Goal: Information Seeking & Learning: Learn about a topic

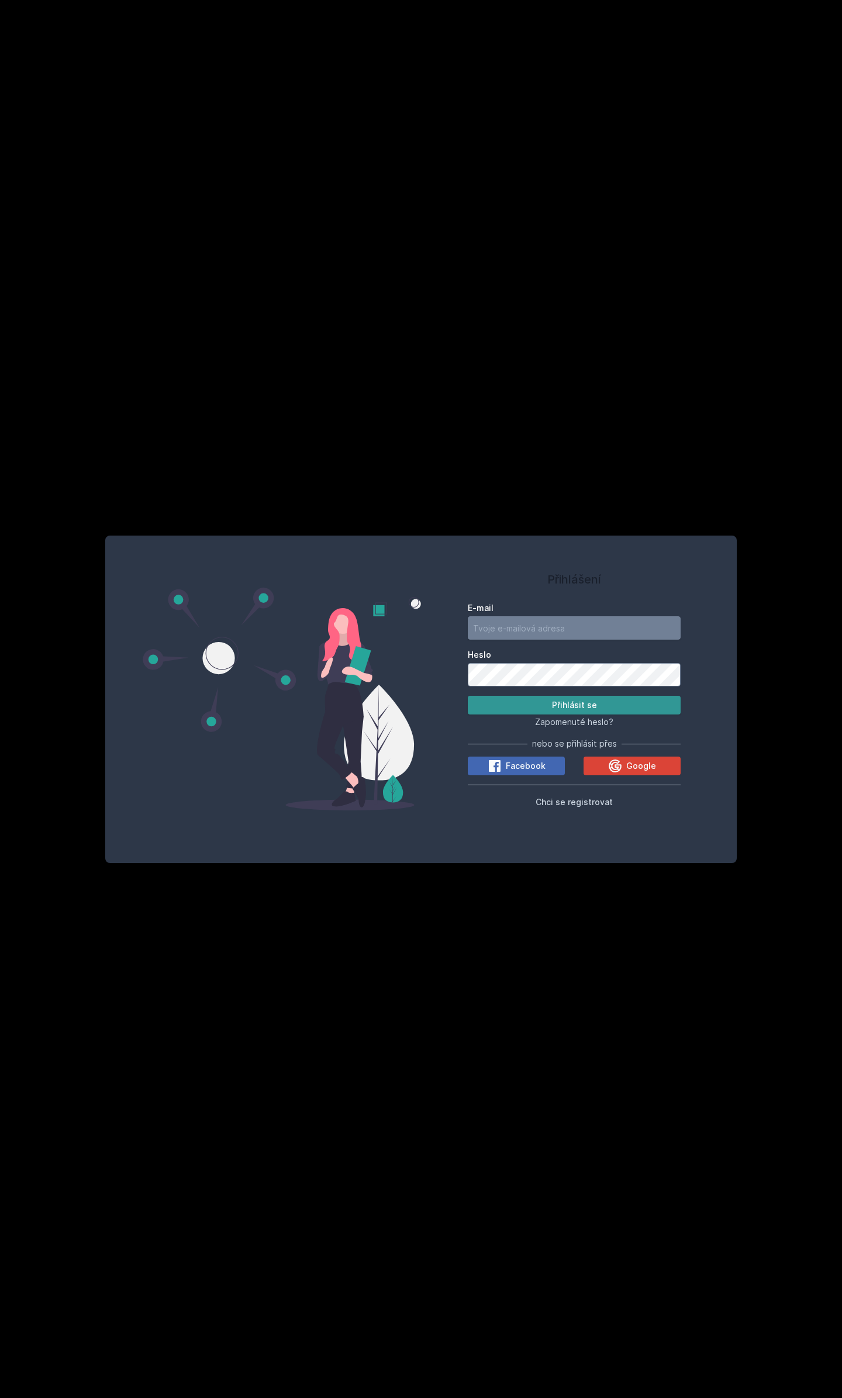
type input "[EMAIL_ADDRESS][DOMAIN_NAME]"
click at [576, 705] on button "Přihlásit se" at bounding box center [574, 705] width 213 height 19
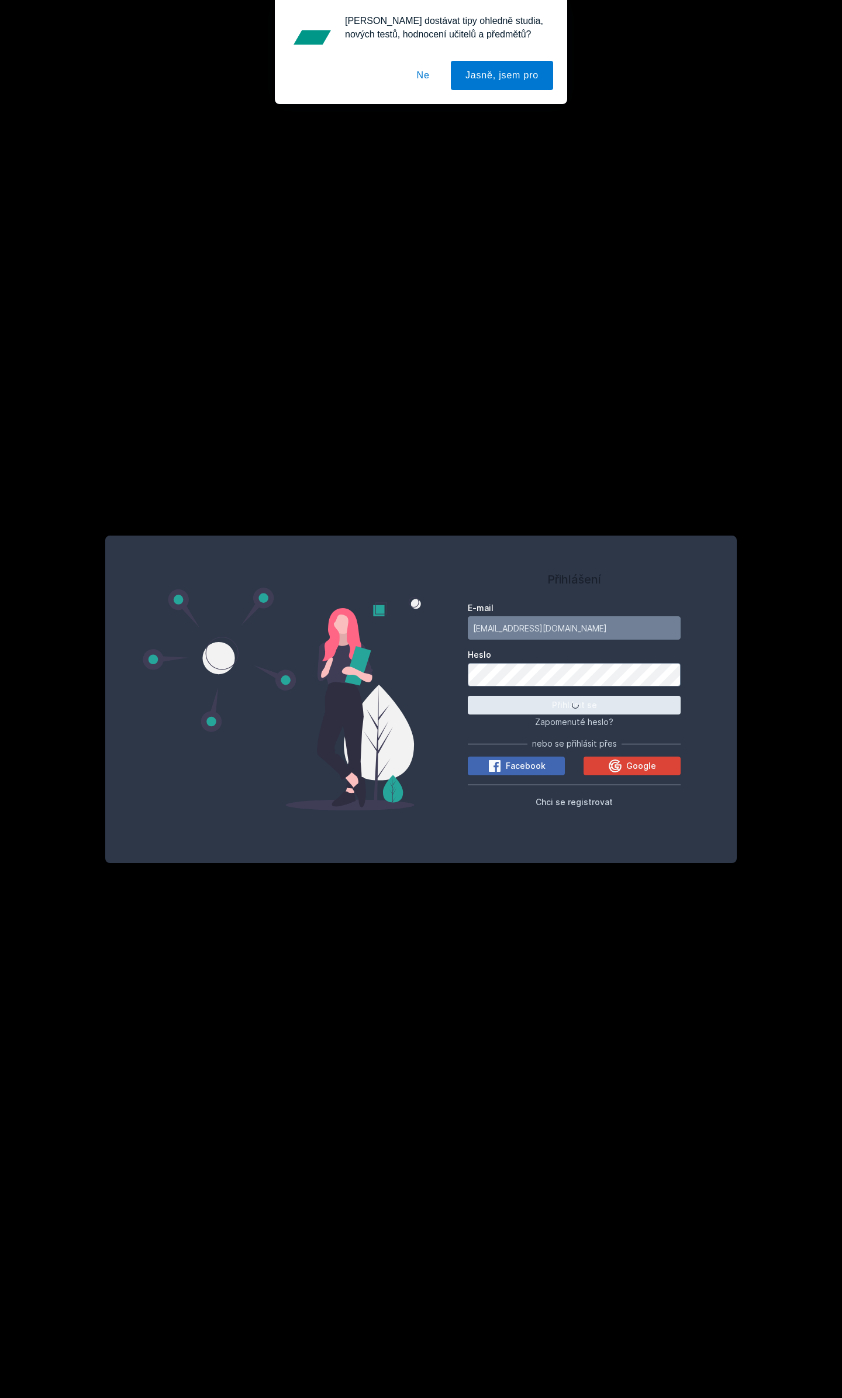
click at [429, 78] on button "Ne" at bounding box center [423, 75] width 42 height 29
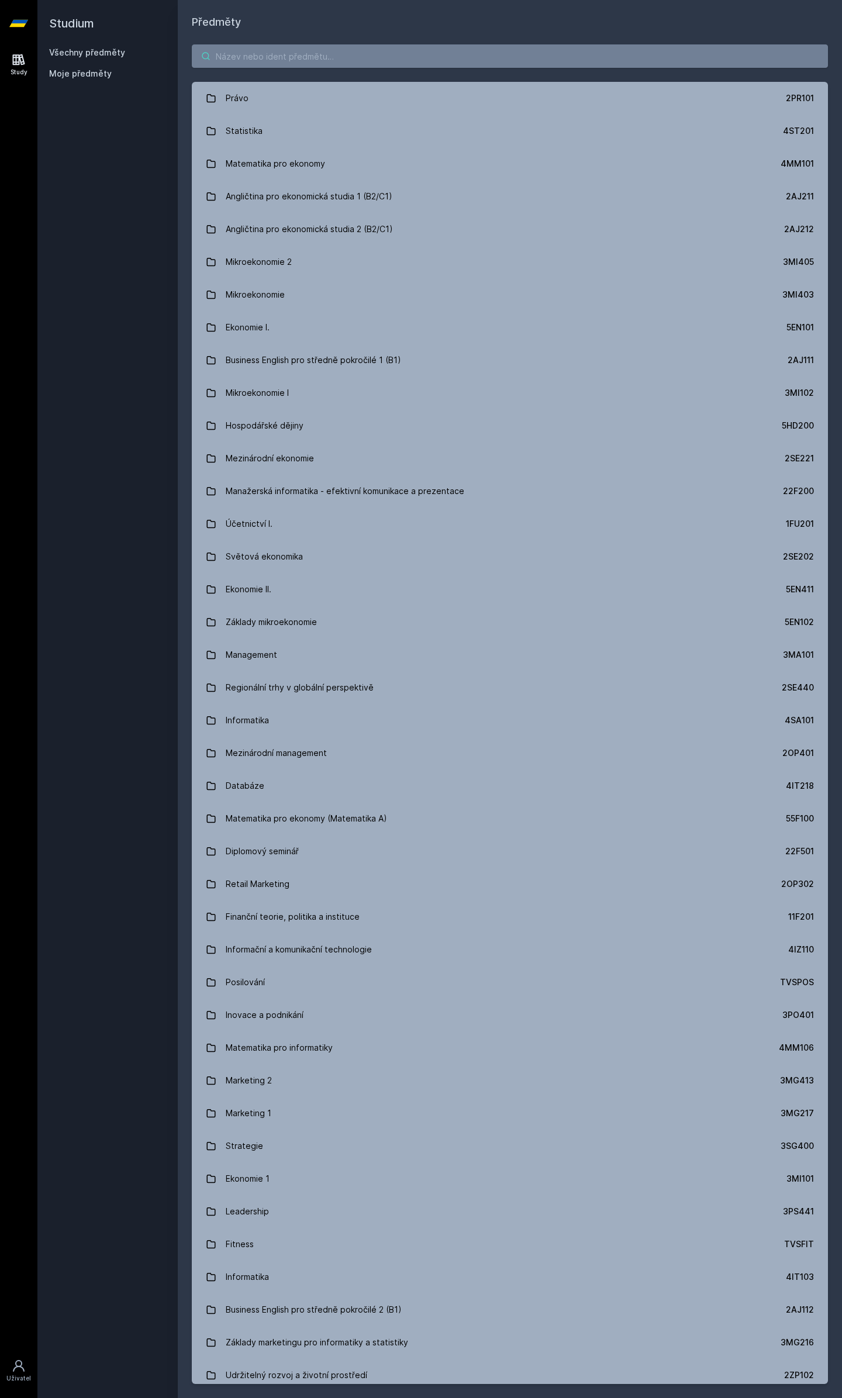
click at [284, 62] on input "search" at bounding box center [510, 55] width 636 height 23
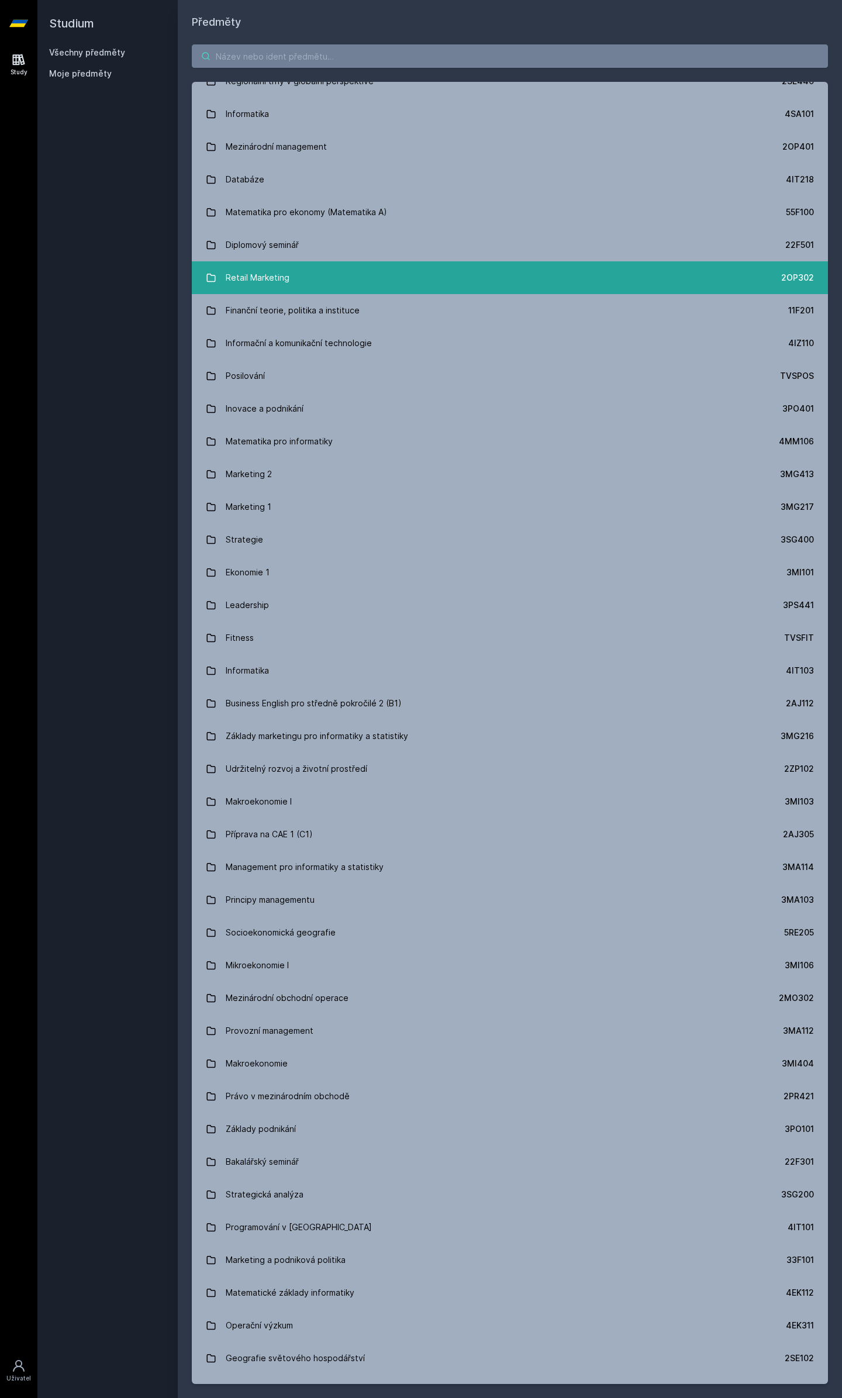
scroll to position [604, 0]
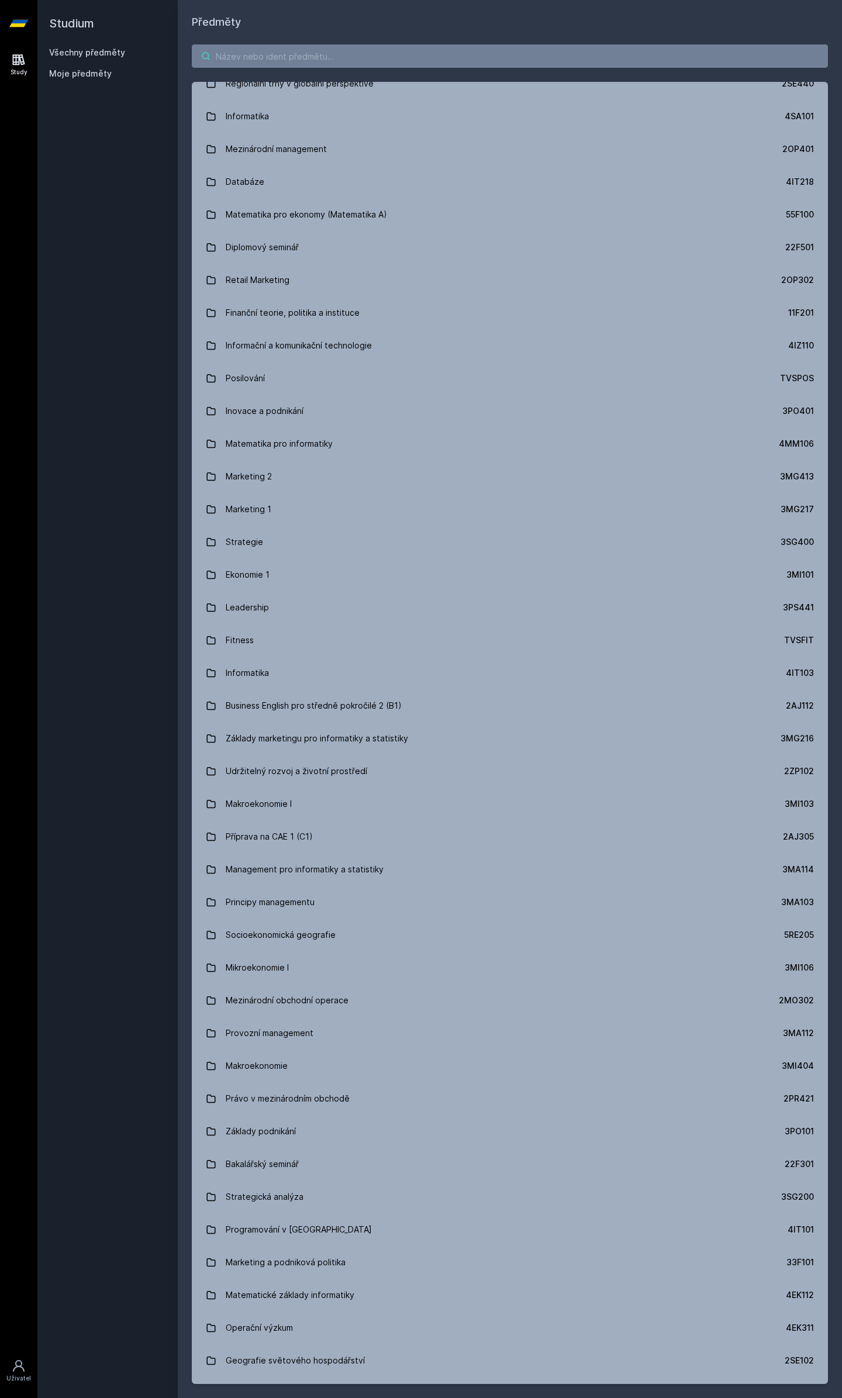
click at [230, 64] on input "search" at bounding box center [510, 55] width 636 height 23
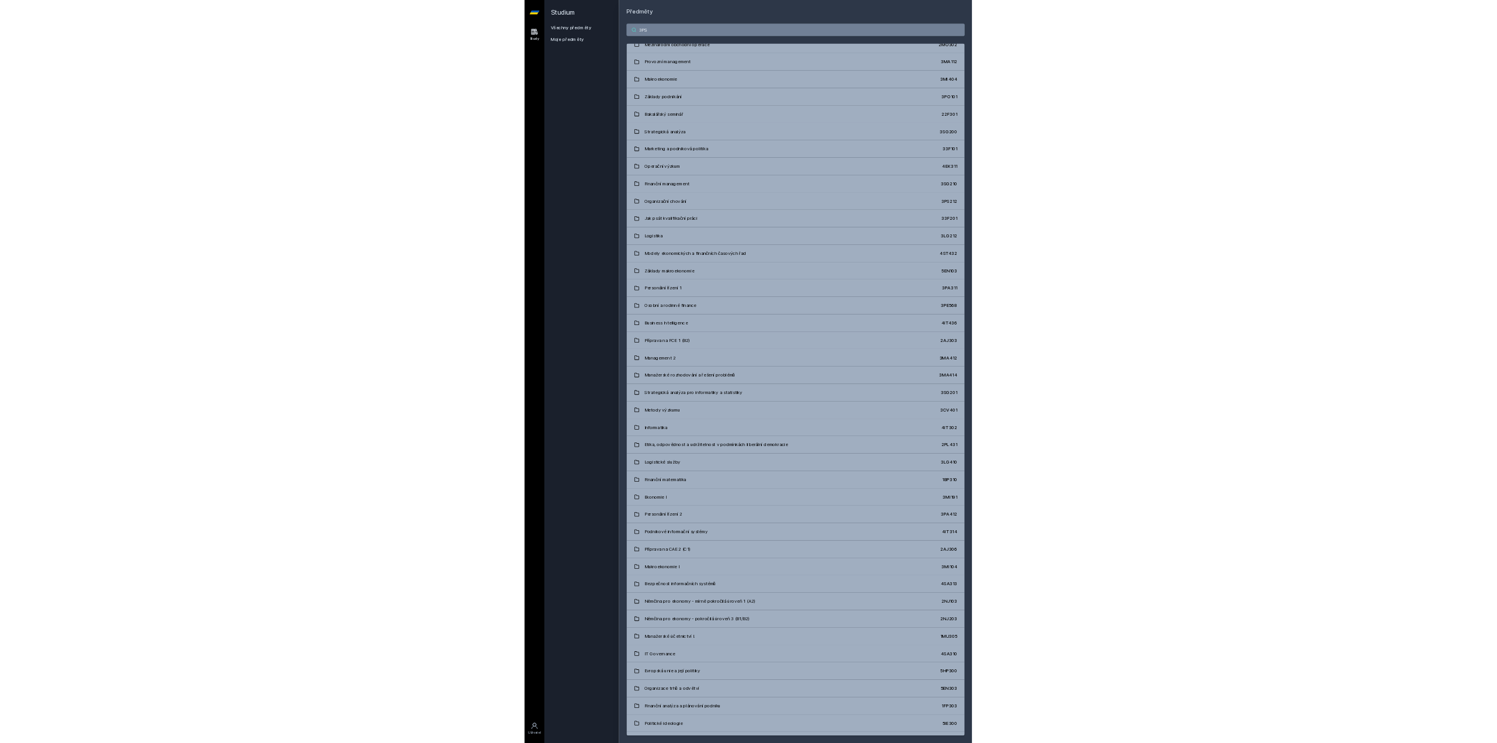
scroll to position [139, 0]
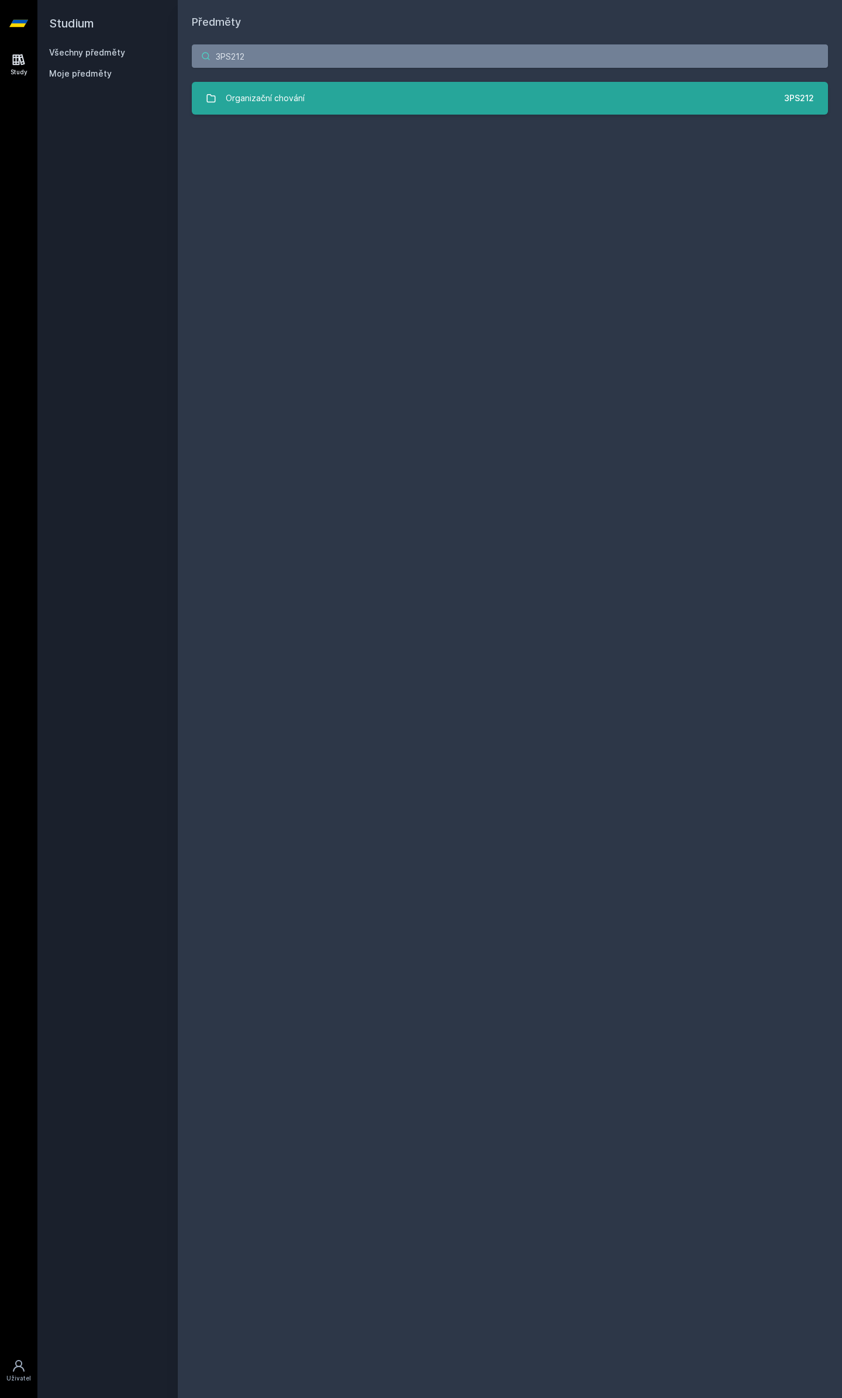
type input "3PS212"
click at [412, 91] on link "Organizační chování 3PS212" at bounding box center [510, 98] width 636 height 33
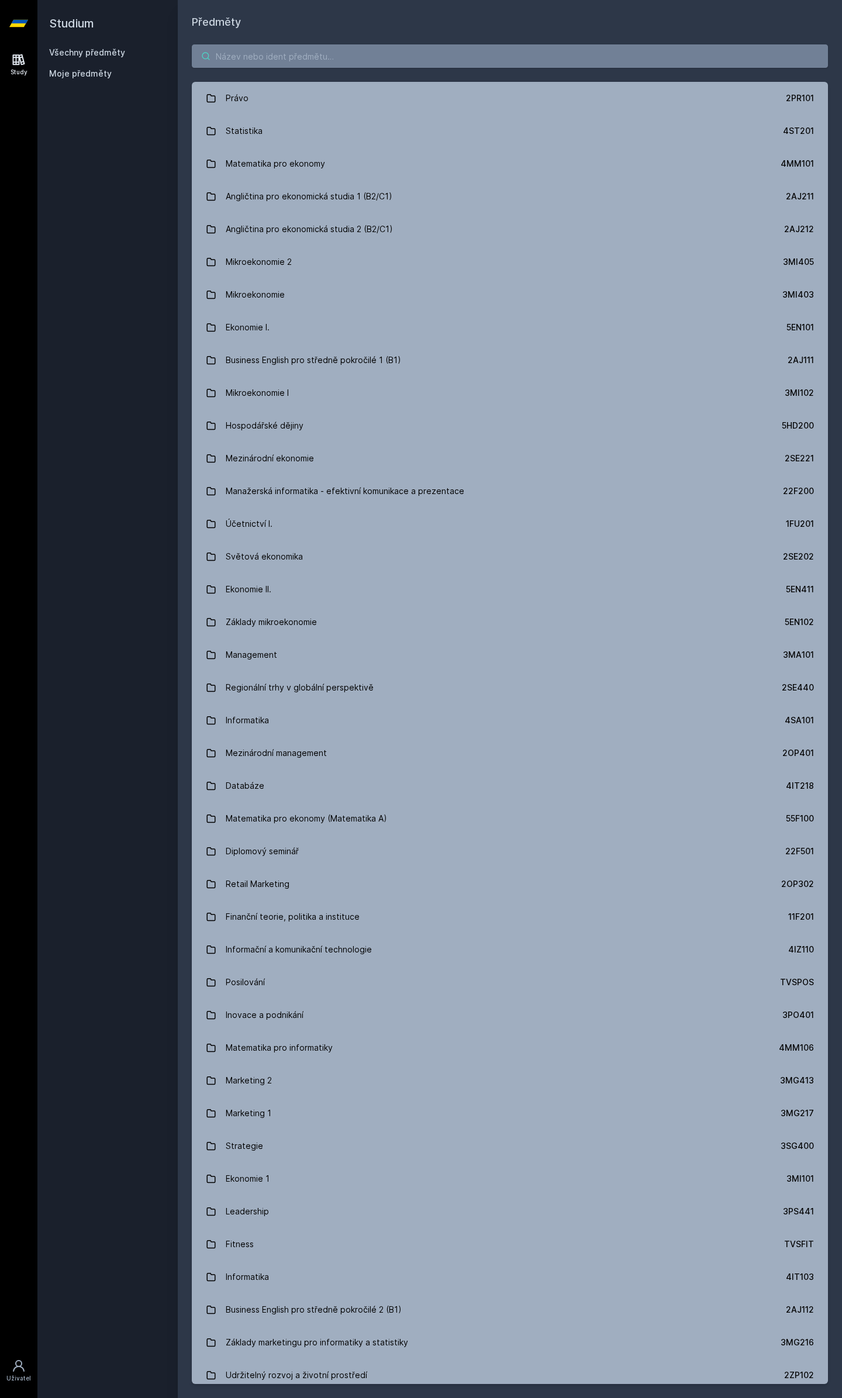
drag, startPoint x: 271, startPoint y: 57, endPoint x: 270, endPoint y: 49, distance: 8.3
click at [270, 54] on input "search" at bounding box center [510, 55] width 636 height 23
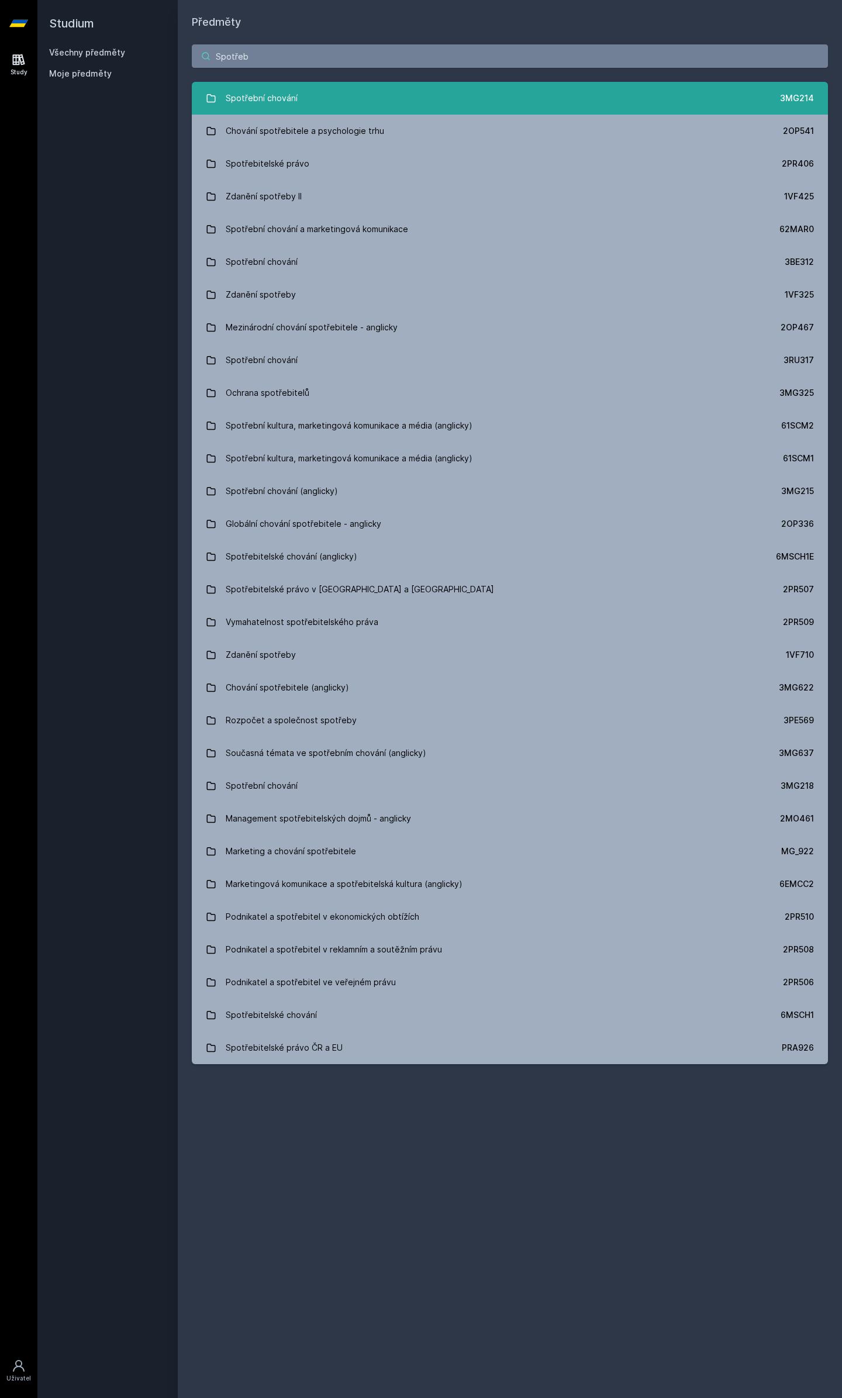
type input "Spotřeb"
click at [292, 98] on div "Spotřební chování" at bounding box center [262, 98] width 72 height 23
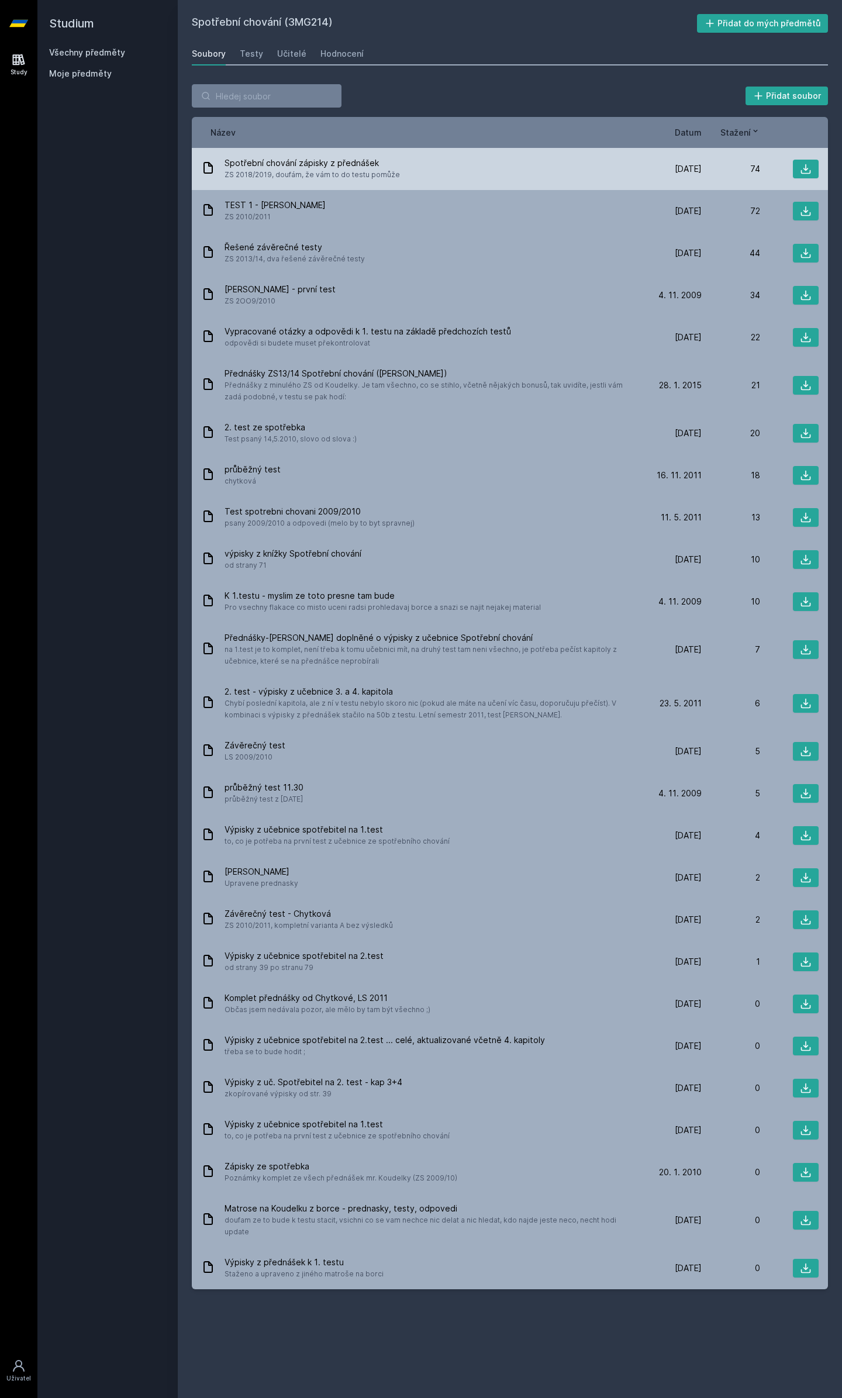
click at [416, 173] on div "Spotřební chování zápisky z přednášek ZS 2018/2019, doufám, že vám to do testu …" at bounding box center [422, 168] width 442 height 23
click at [806, 171] on icon at bounding box center [806, 169] width 12 height 12
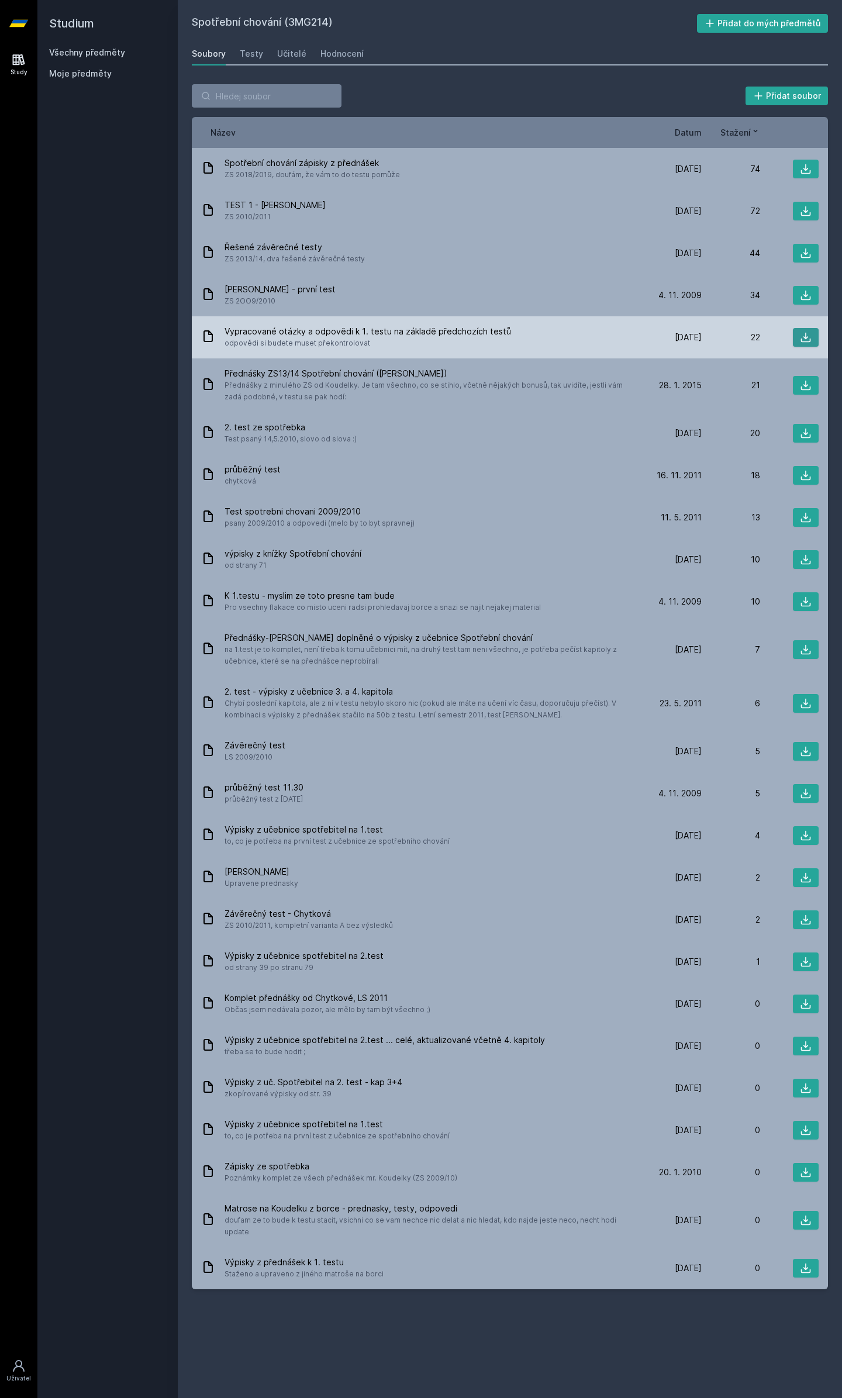
click at [807, 341] on icon at bounding box center [806, 338] width 12 height 12
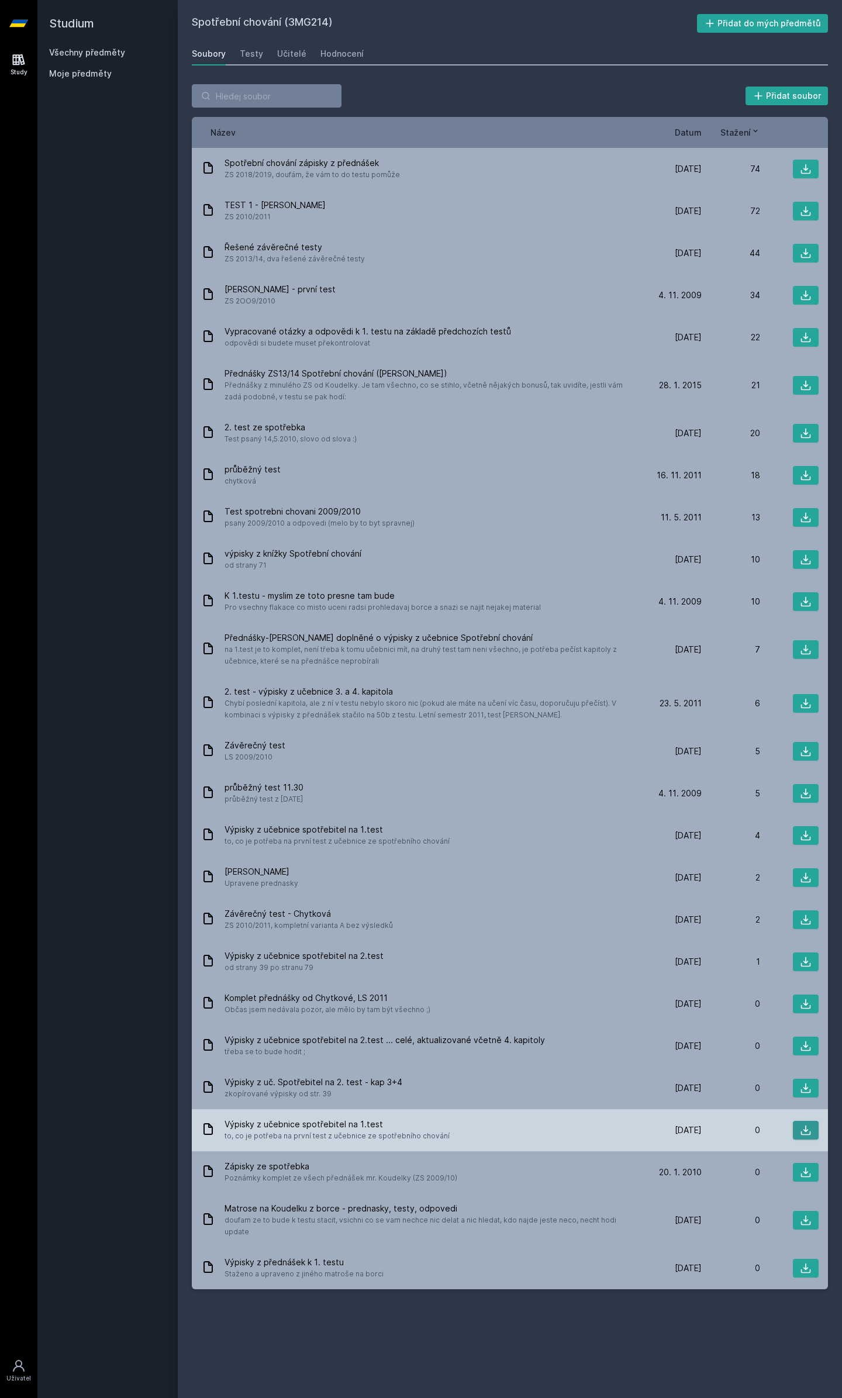
click at [800, 1137] on button at bounding box center [806, 1130] width 26 height 19
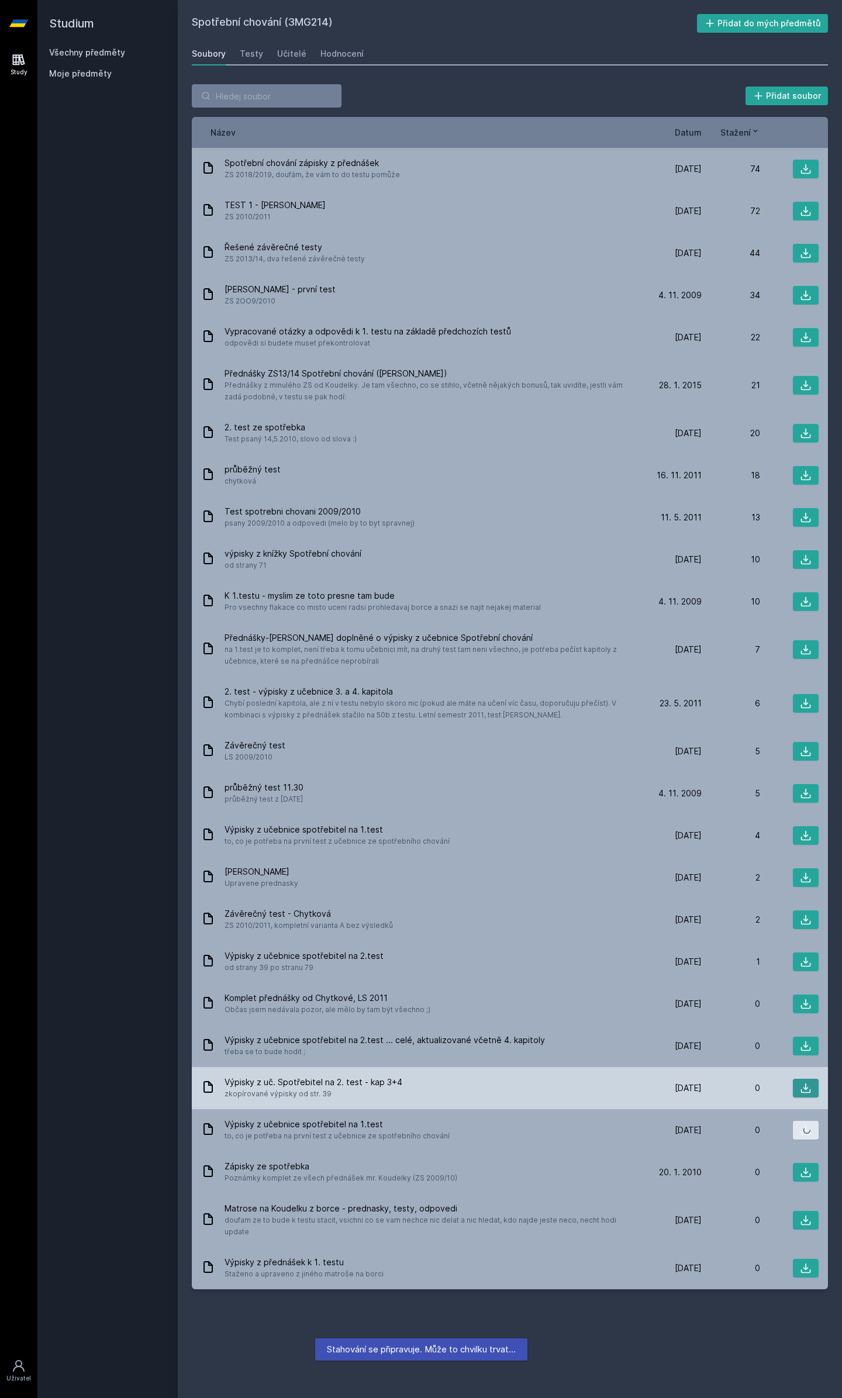
click at [805, 1090] on icon at bounding box center [806, 1088] width 12 height 12
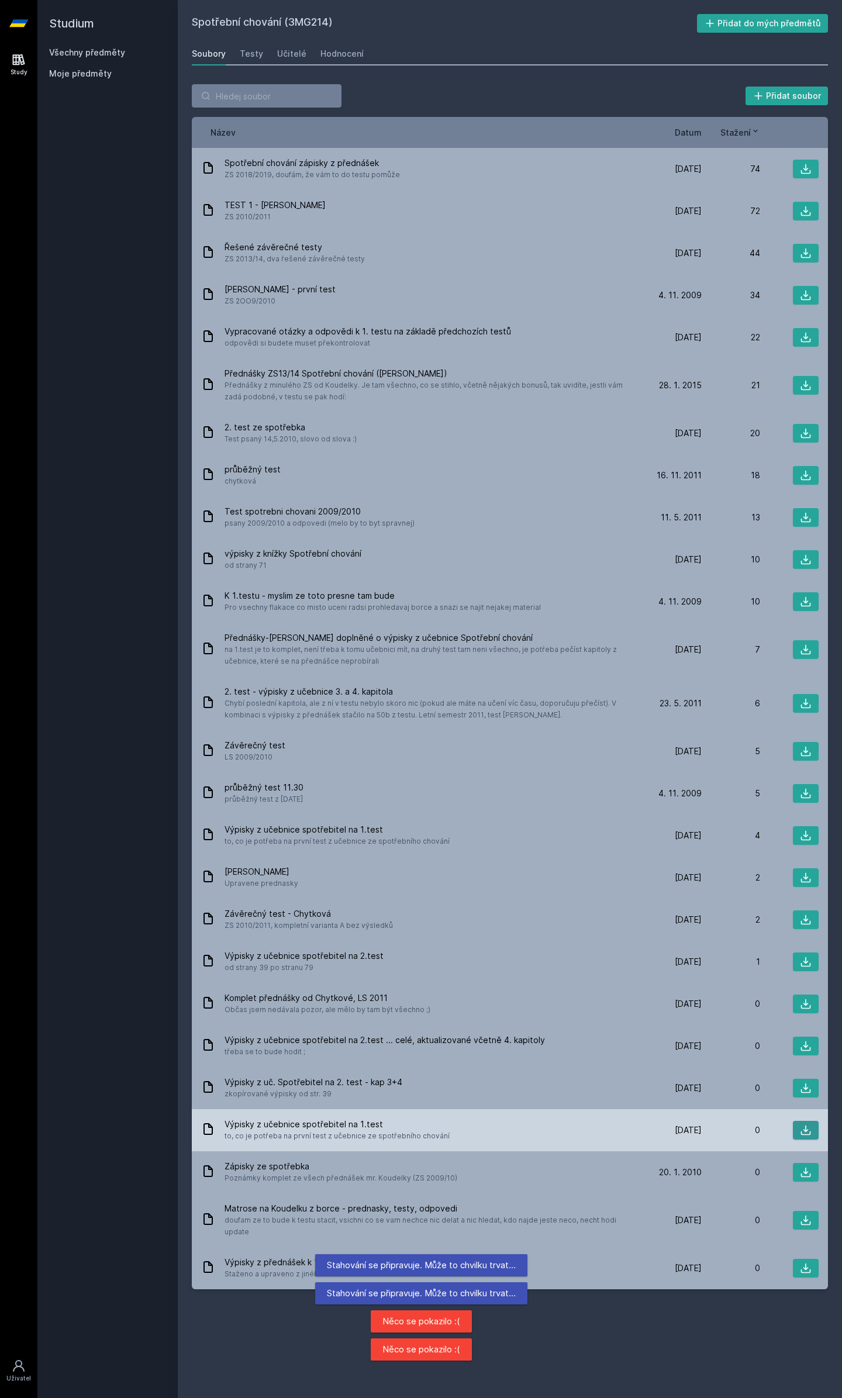
click at [810, 1122] on button at bounding box center [806, 1130] width 26 height 19
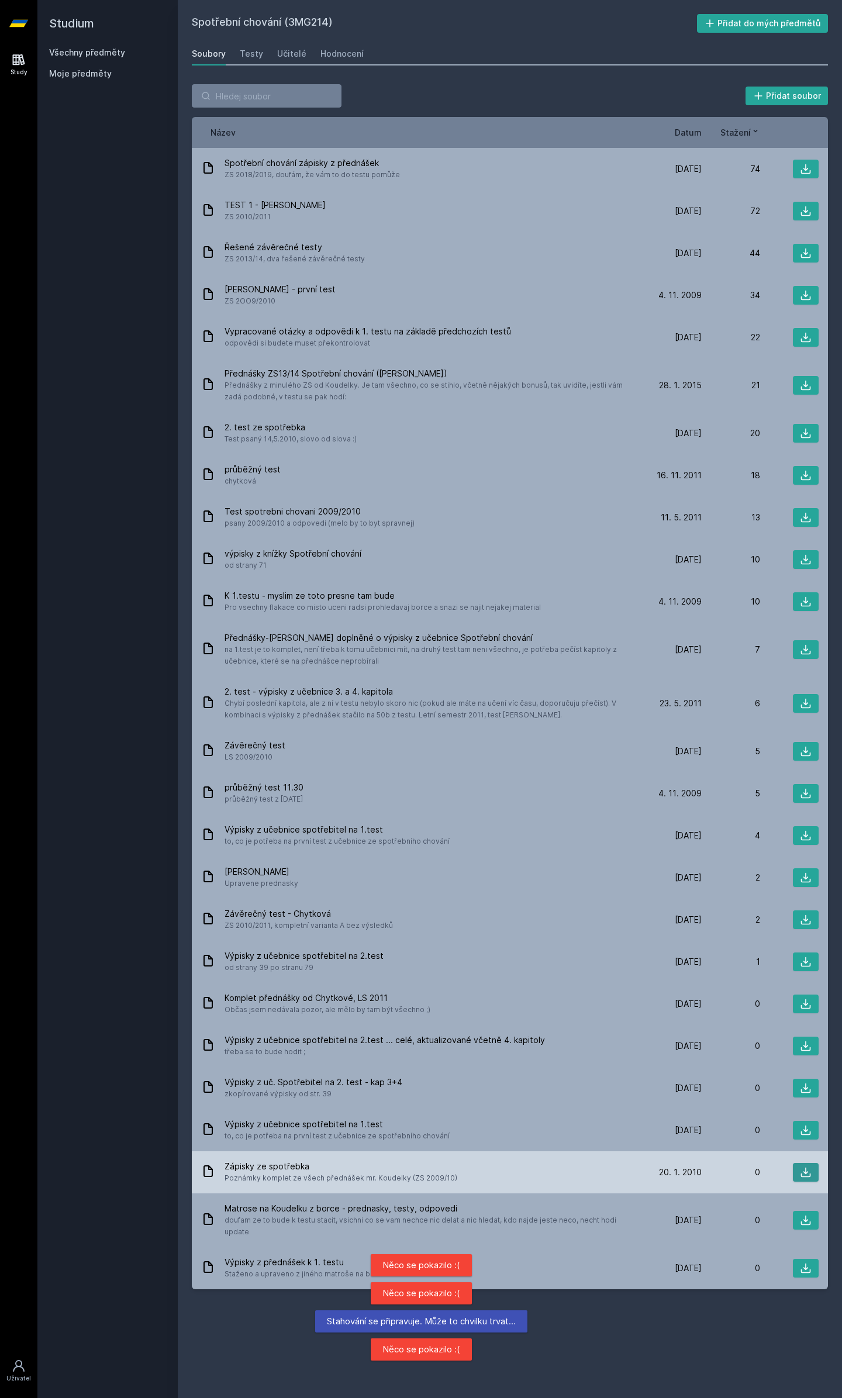
click at [813, 1174] on button at bounding box center [806, 1172] width 26 height 19
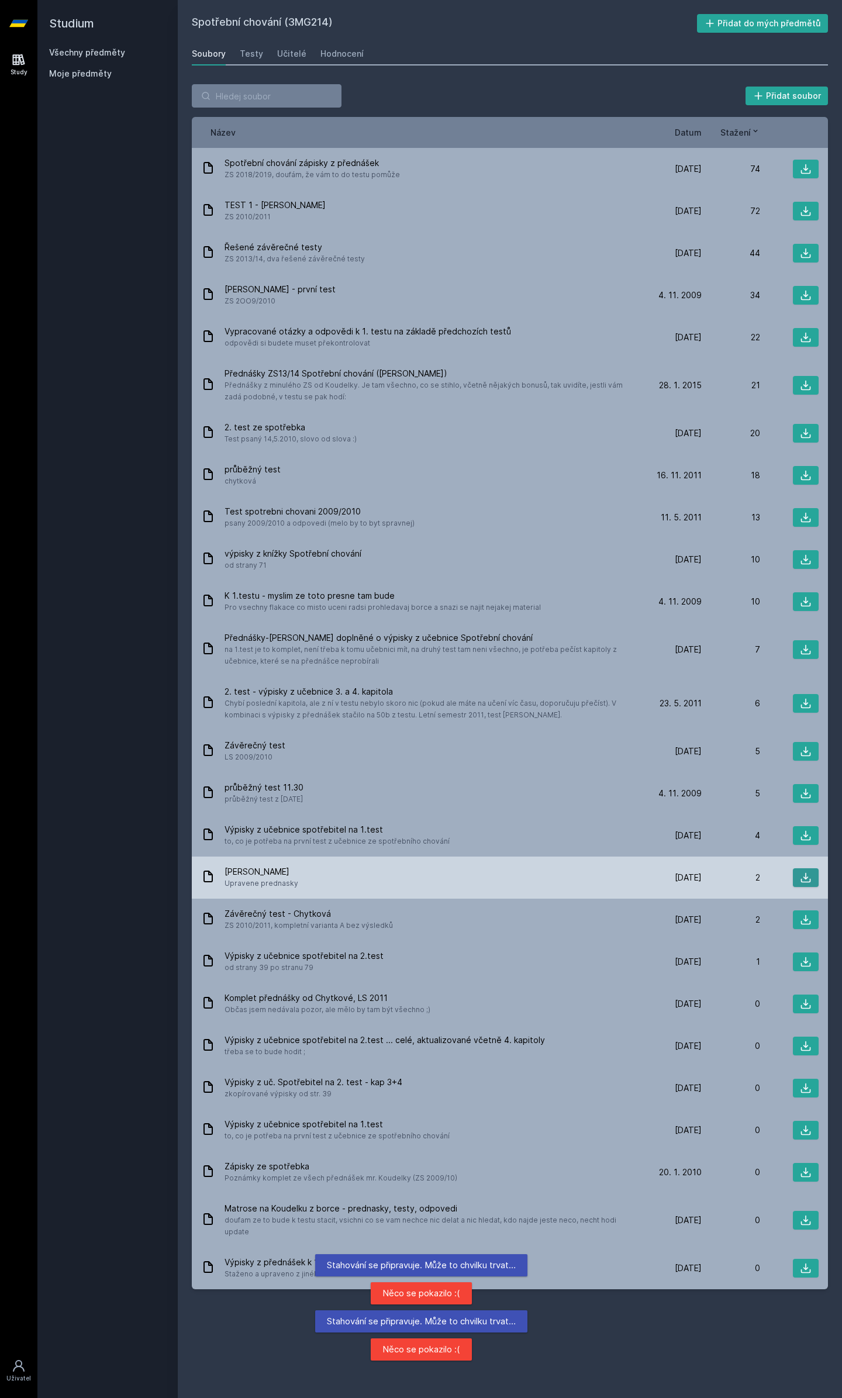
click at [811, 879] on icon at bounding box center [806, 878] width 12 height 12
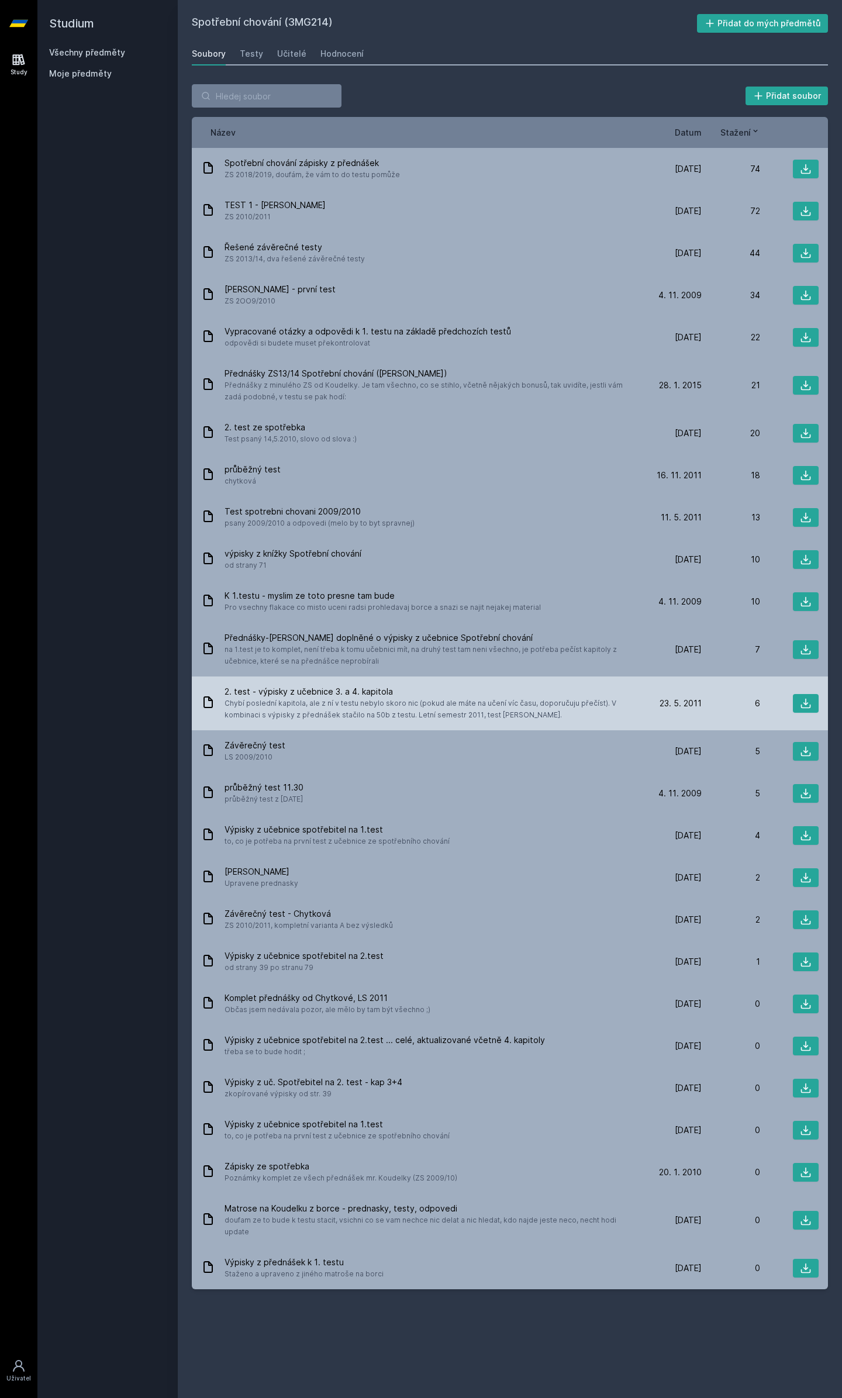
click at [700, 707] on span "23. 5. 2011" at bounding box center [681, 704] width 42 height 12
